Goal: Navigation & Orientation: Understand site structure

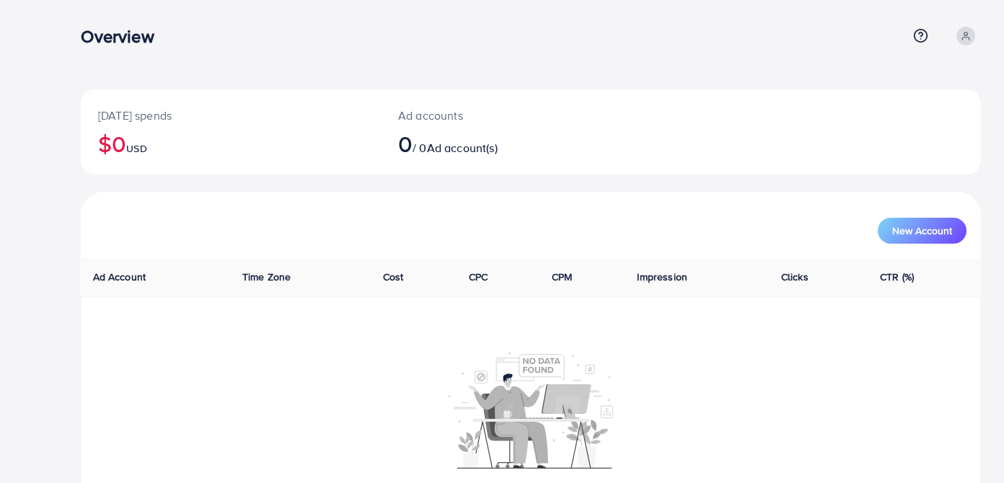
click at [960, 43] on span at bounding box center [965, 36] width 19 height 19
click at [790, 66] on div "Today's spends $0 USD Ad accounts 0 / 0 Ad account(s) New Account Ad Account Ti…" at bounding box center [531, 273] width 946 height 546
click at [773, 53] on div "Overview Help Center Contact Support Term and policy About Us Profile Log out" at bounding box center [531, 36] width 900 height 39
